Goal: Transaction & Acquisition: Purchase product/service

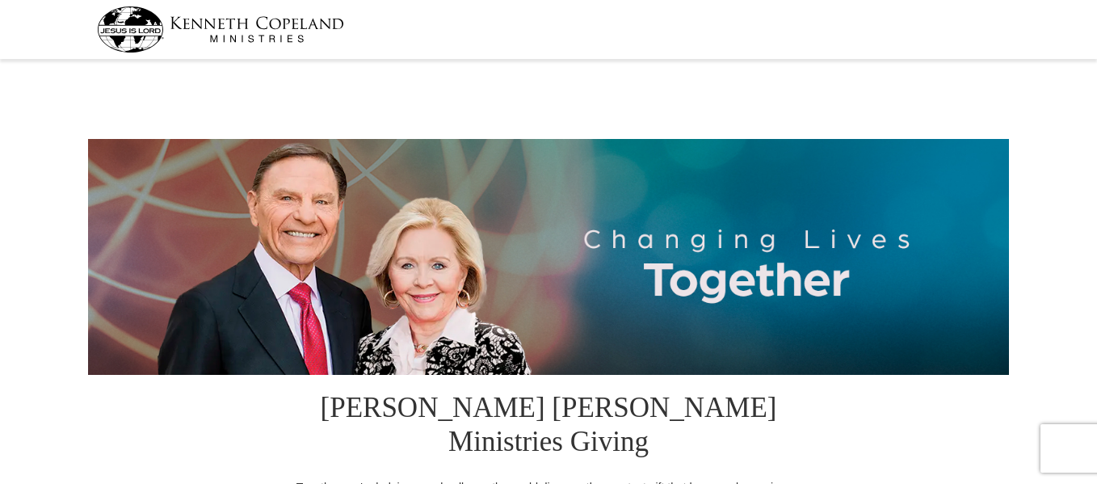
select select "CO"
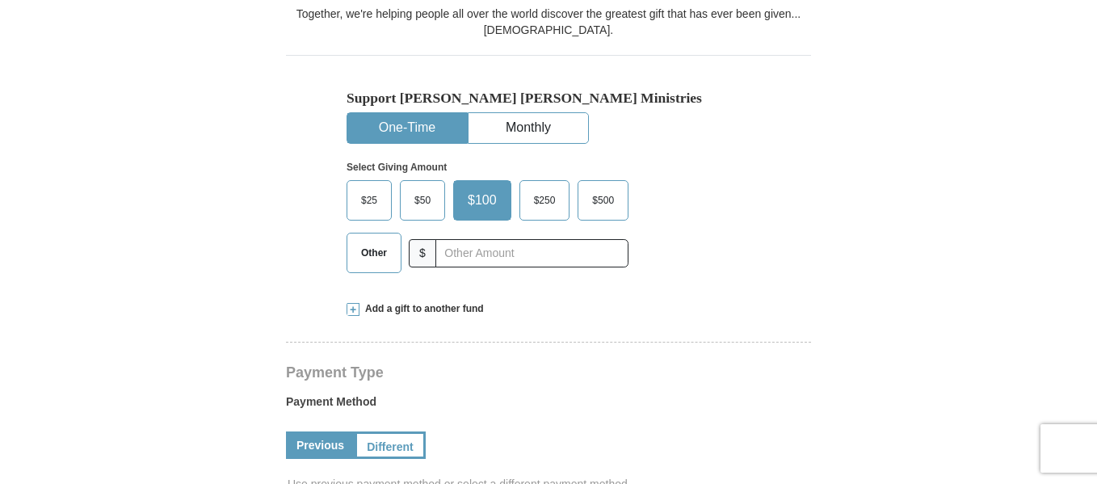
scroll to position [477, 0]
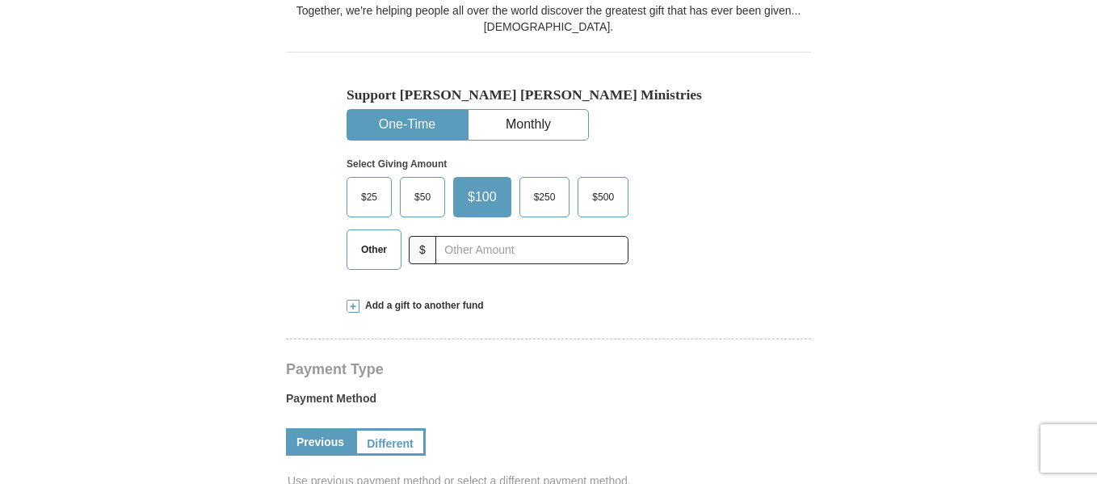
click at [363, 185] on span "$25" at bounding box center [369, 197] width 32 height 24
click at [0, 0] on input "$25" at bounding box center [0, 0] width 0 height 0
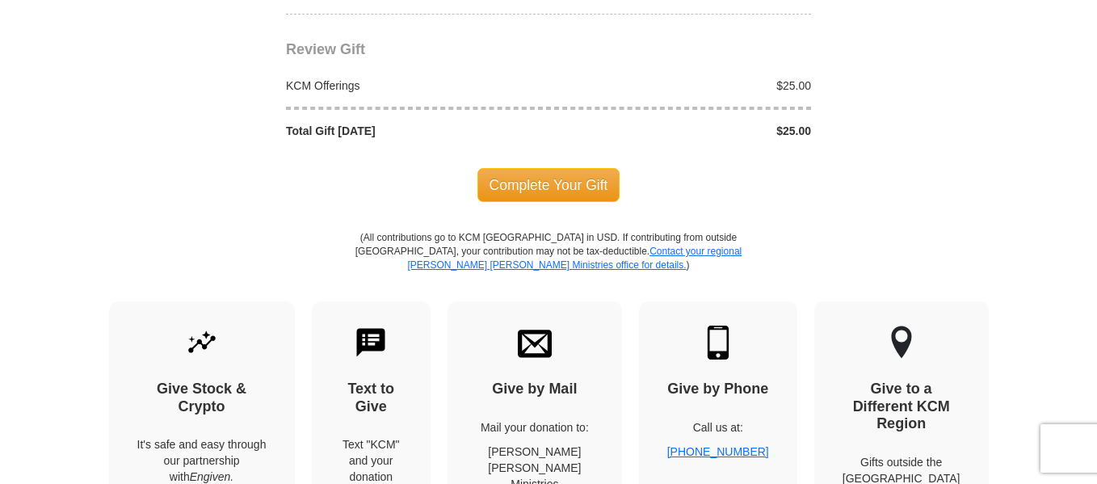
scroll to position [1551, 0]
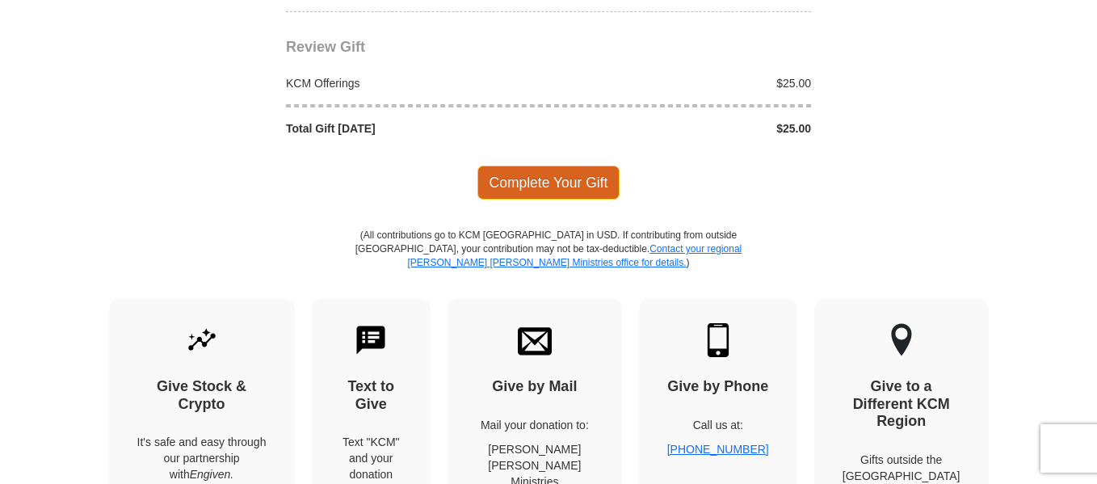
click at [568, 166] on span "Complete Your Gift" at bounding box center [549, 183] width 143 height 34
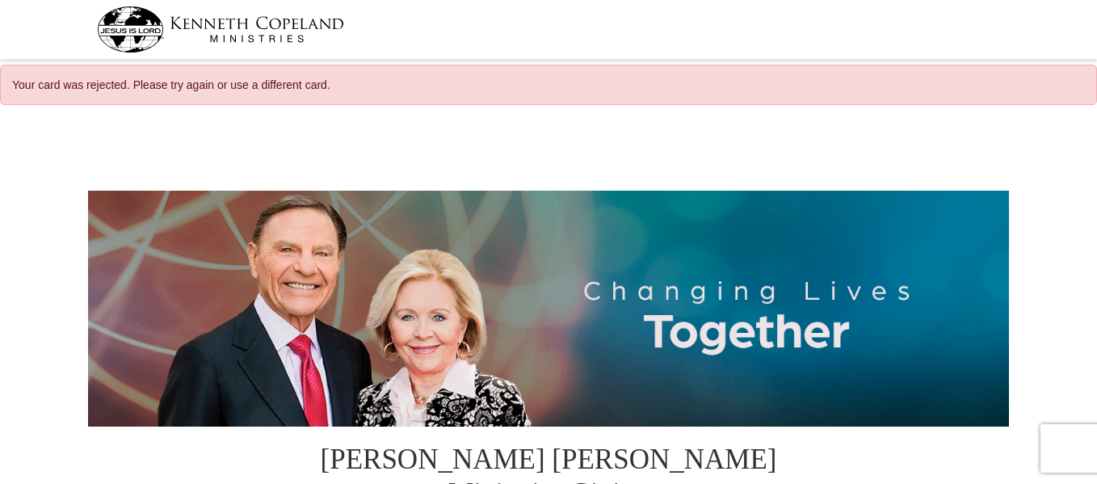
select select "CO"
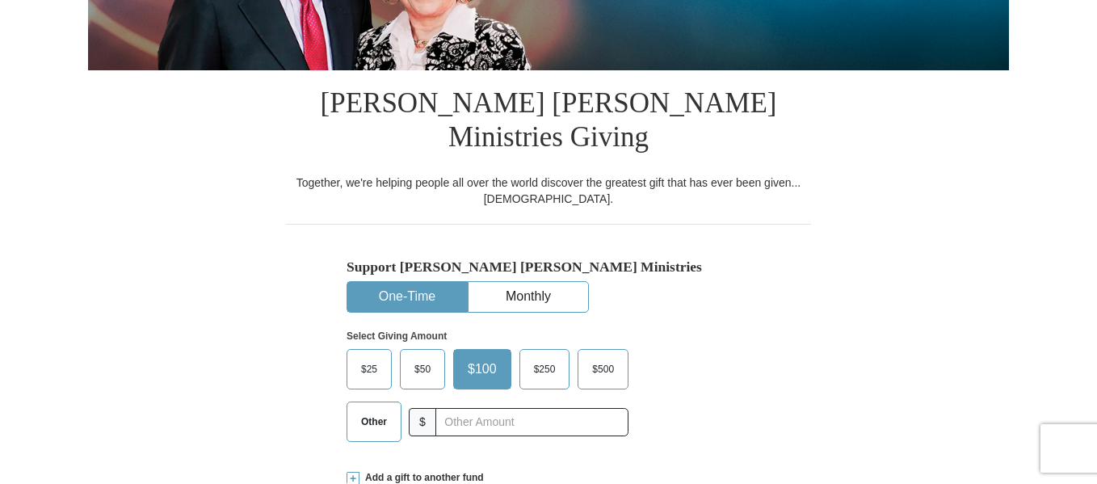
scroll to position [352, 0]
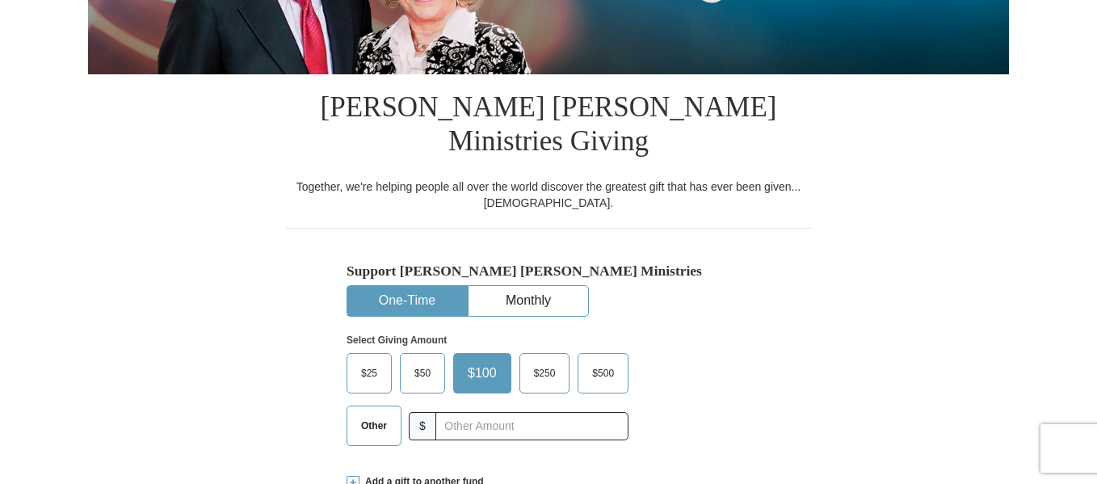
click at [370, 361] on span "$25" at bounding box center [369, 373] width 32 height 24
click at [0, 0] on input "$25" at bounding box center [0, 0] width 0 height 0
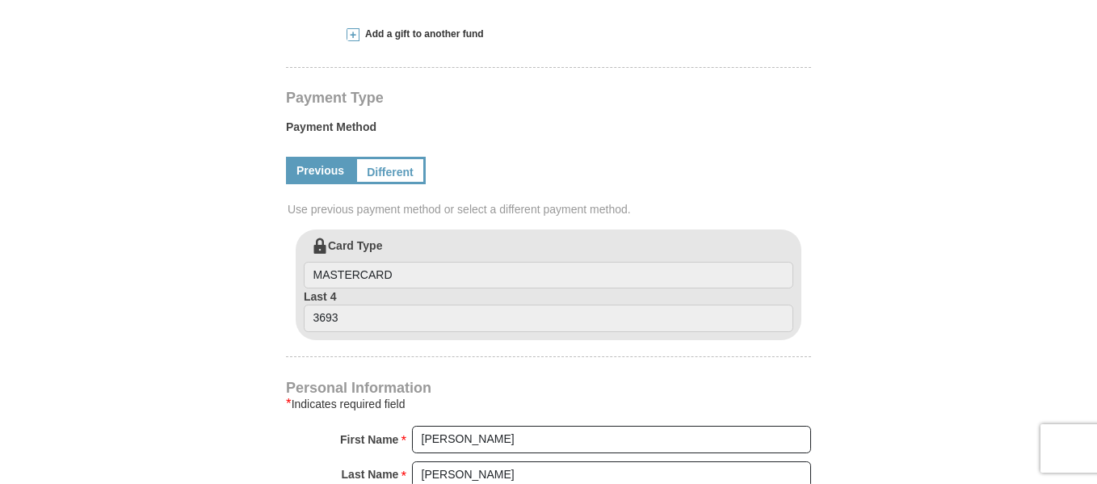
scroll to position [802, 0]
click at [395, 155] on link "Different" at bounding box center [389, 168] width 68 height 27
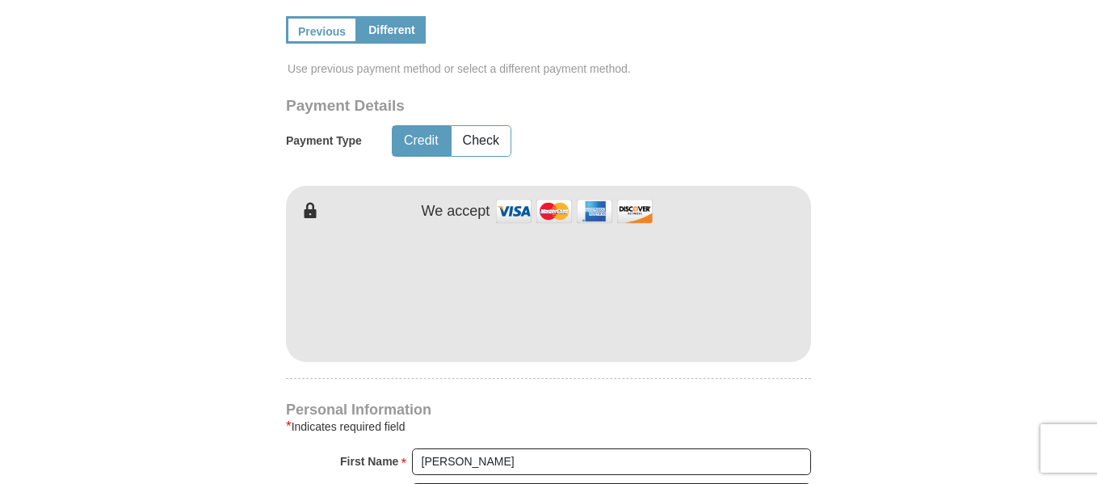
scroll to position [965, 0]
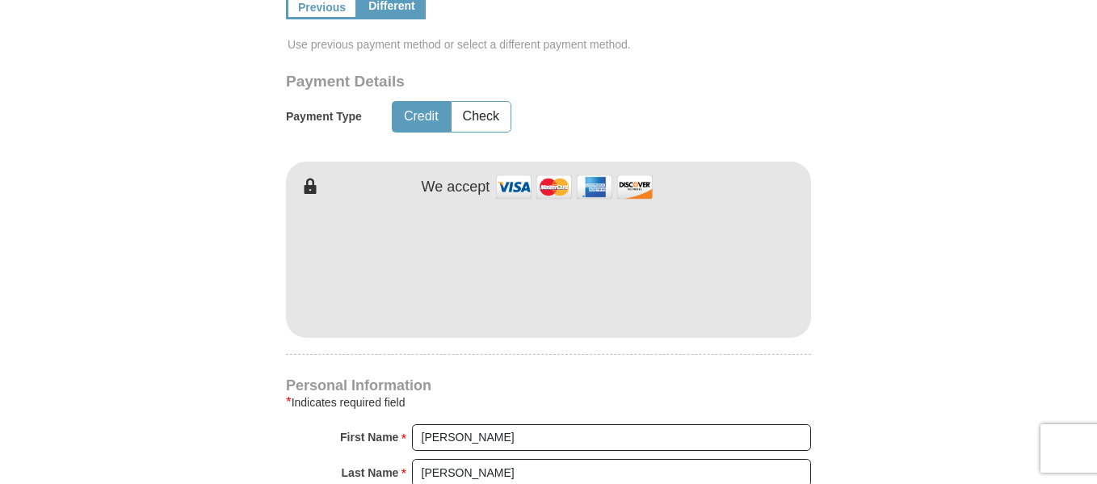
click at [933, 272] on form "[PERSON_NAME] [PERSON_NAME] Ministries Giving Together, we're helping people al…" at bounding box center [548, 201] width 921 height 2100
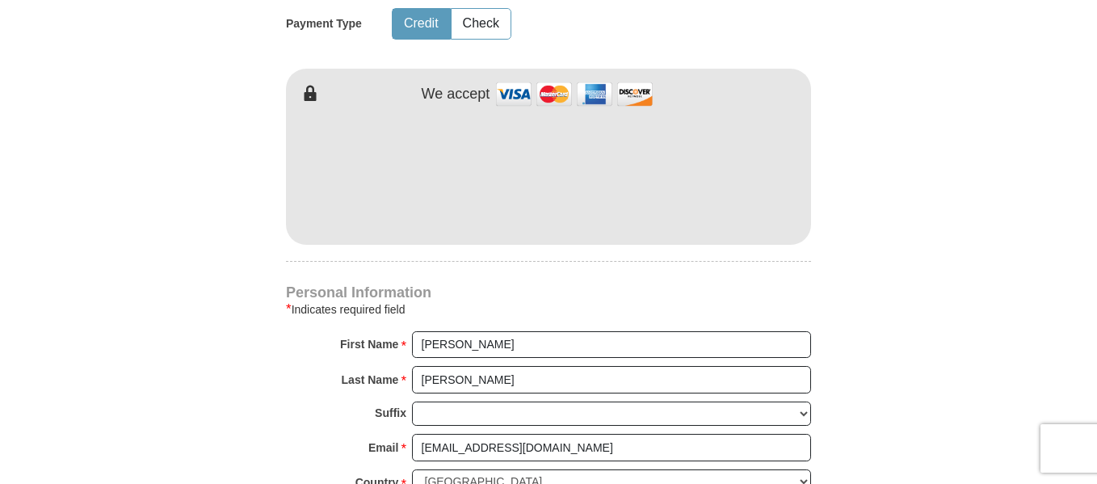
scroll to position [1059, 0]
click at [924, 236] on form "[PERSON_NAME] [PERSON_NAME] Ministries Giving Together, we're helping people al…" at bounding box center [548, 107] width 921 height 2100
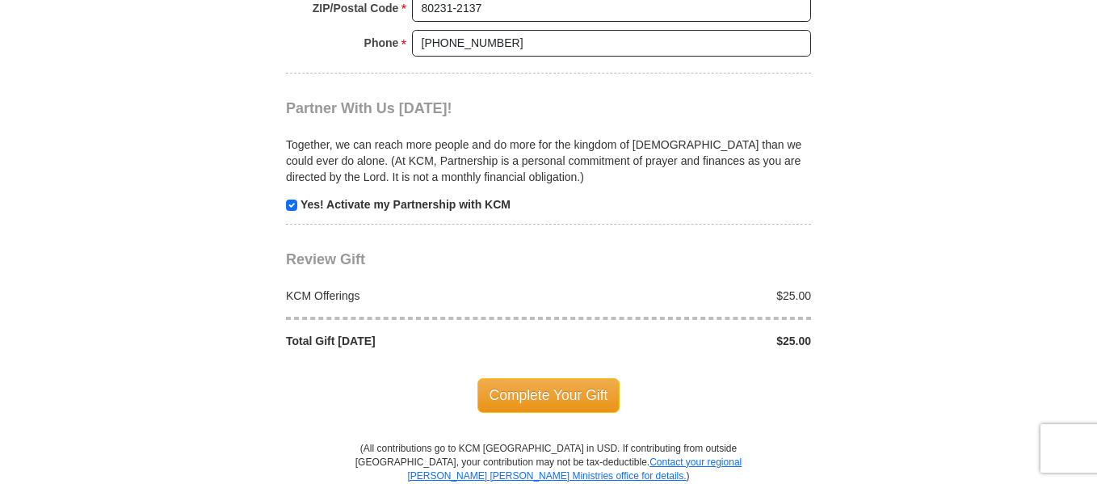
scroll to position [1714, 0]
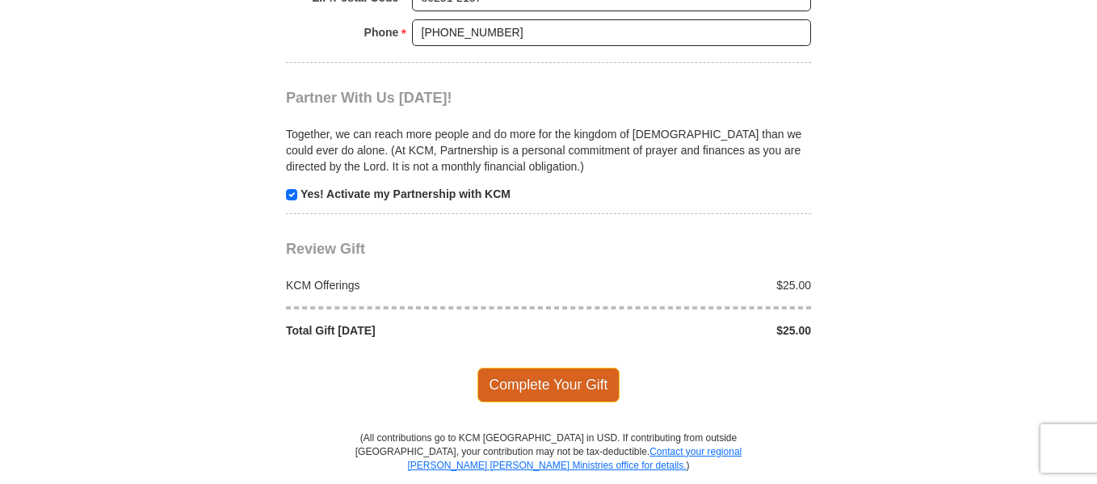
click at [548, 368] on span "Complete Your Gift" at bounding box center [549, 385] width 143 height 34
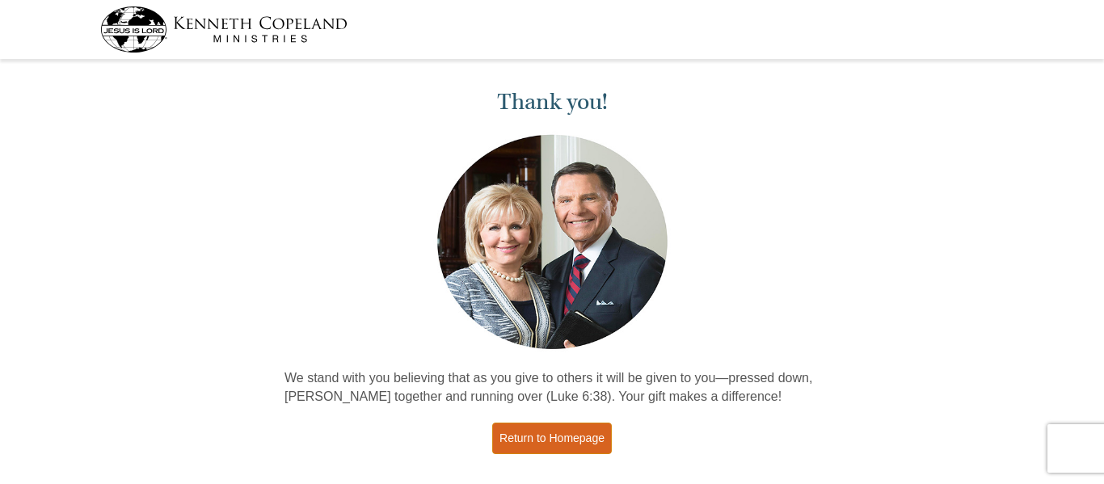
click at [583, 435] on link "Return to Homepage" at bounding box center [552, 439] width 120 height 32
